Goal: Task Accomplishment & Management: Use online tool/utility

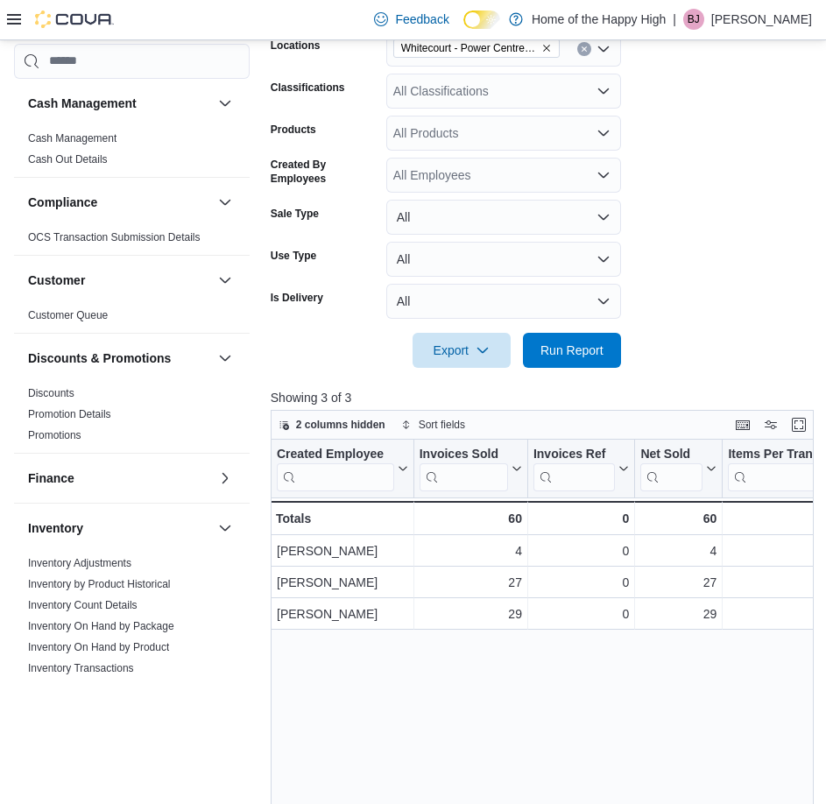
scroll to position [749, 0]
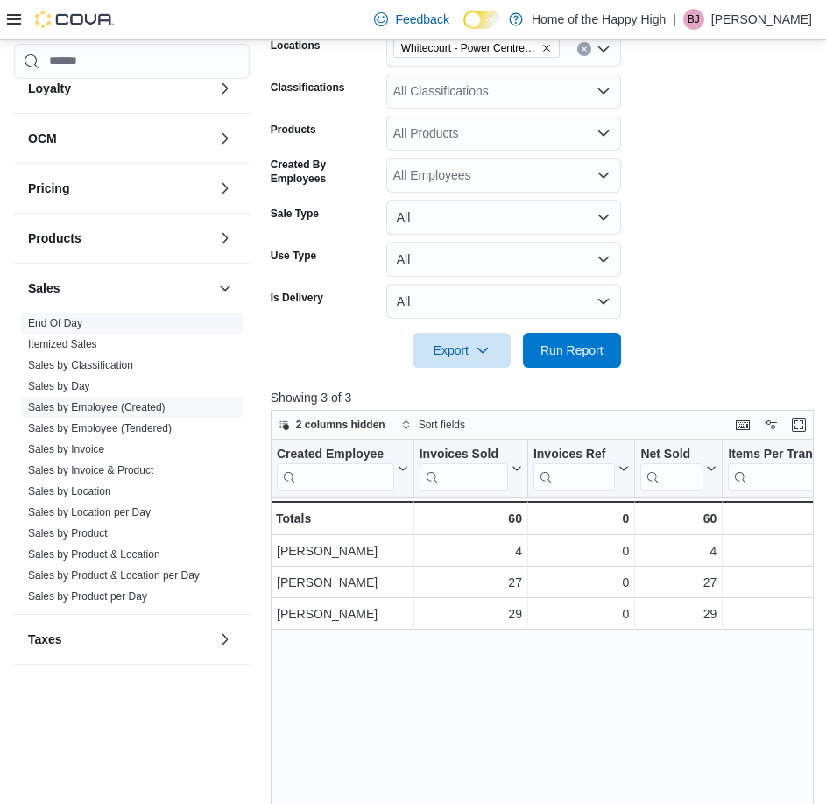
click at [56, 319] on link "End Of Day" at bounding box center [55, 323] width 54 height 12
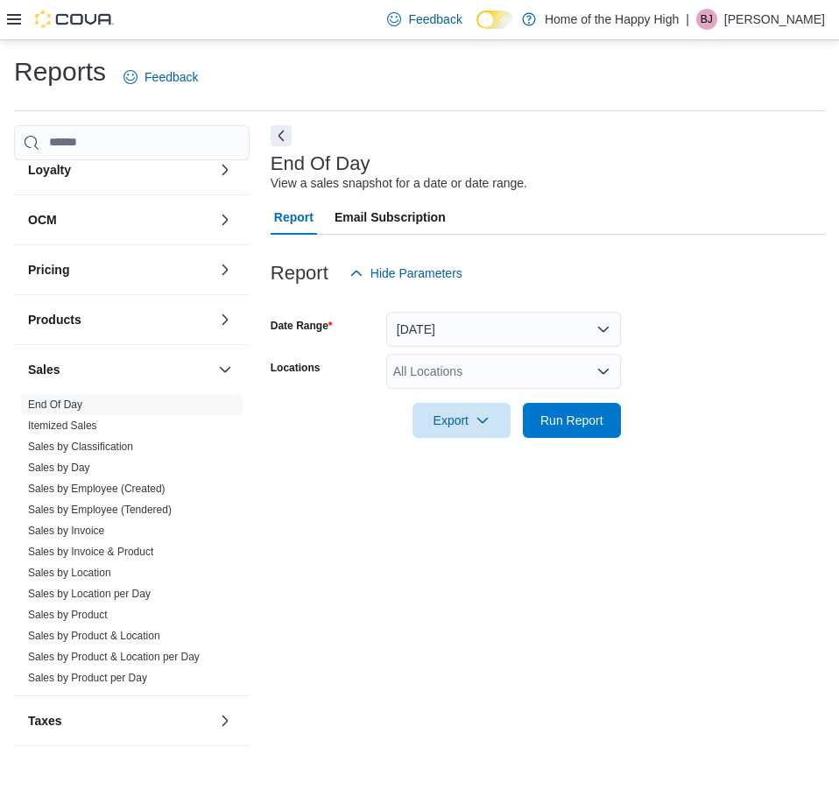
click at [471, 365] on div "All Locations" at bounding box center [503, 371] width 235 height 35
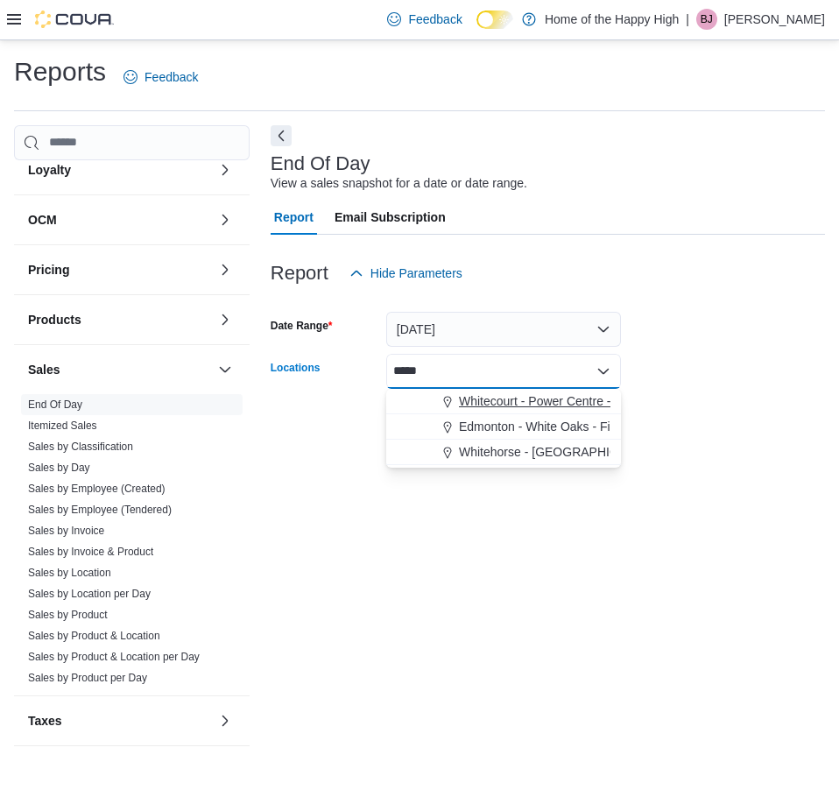
type input "*****"
click at [521, 405] on span "Whitecourt - Power Centre - Fire & Flower" at bounding box center [573, 402] width 229 height 18
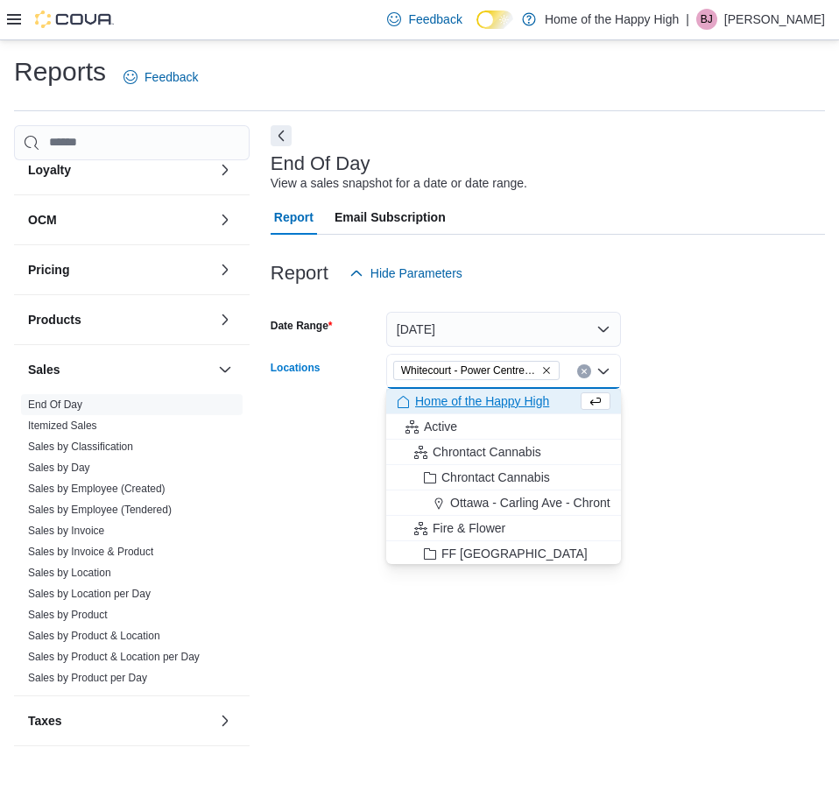
drag, startPoint x: 481, startPoint y: 617, endPoint x: 493, endPoint y: 611, distance: 13.7
click at [482, 617] on div "End Of Day View a sales snapshot for a date or date range. Report Email Subscri…" at bounding box center [548, 444] width 555 height 639
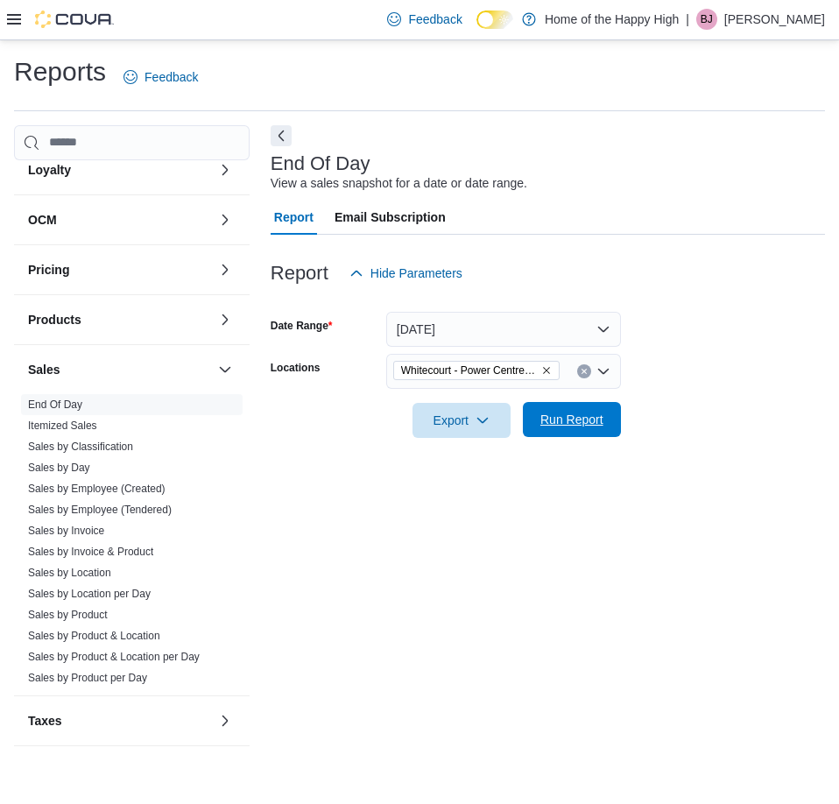
click at [556, 428] on span "Run Report" at bounding box center [572, 420] width 63 height 18
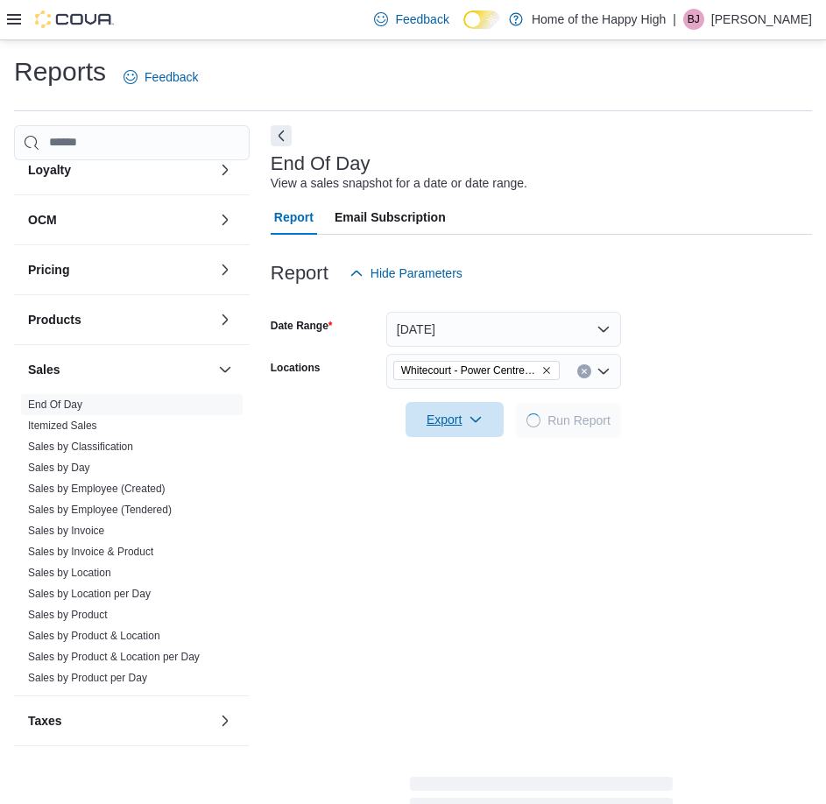
click at [461, 418] on span "Export" at bounding box center [454, 419] width 77 height 35
click at [448, 495] on span "Export to Pdf" at bounding box center [457, 491] width 79 height 14
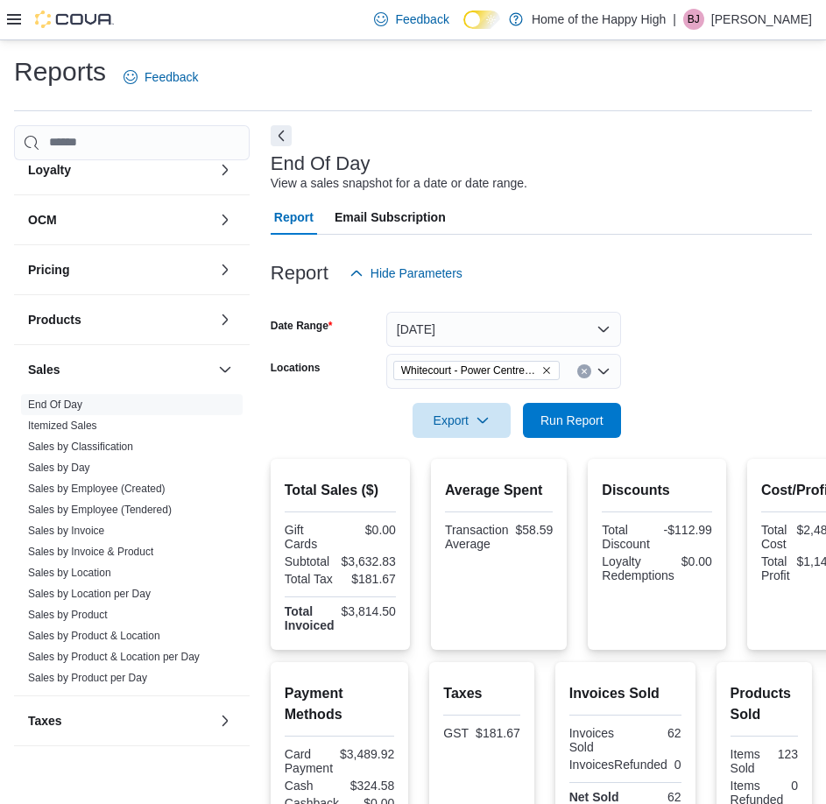
click at [757, 24] on p "[PERSON_NAME]" at bounding box center [762, 19] width 101 height 21
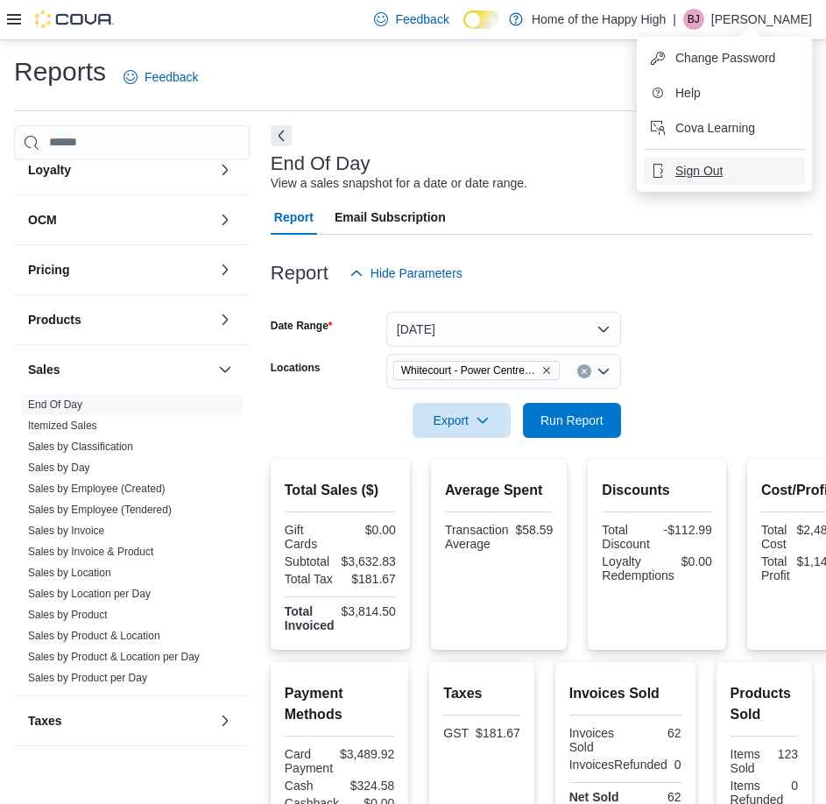
click at [754, 179] on button "Sign Out" at bounding box center [724, 171] width 161 height 28
